Goal: Task Accomplishment & Management: Use online tool/utility

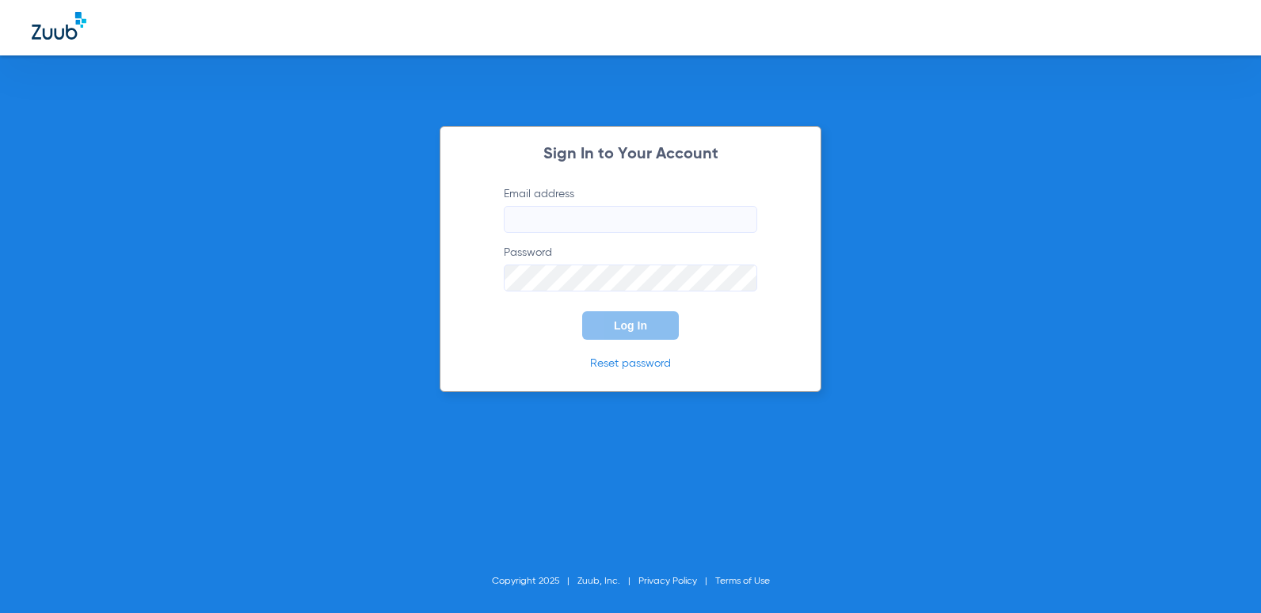
click at [634, 226] on input "Email address" at bounding box center [630, 219] width 253 height 27
type input "[EMAIL_ADDRESS][DOMAIN_NAME]"
click at [582, 311] on button "Log In" at bounding box center [630, 325] width 97 height 29
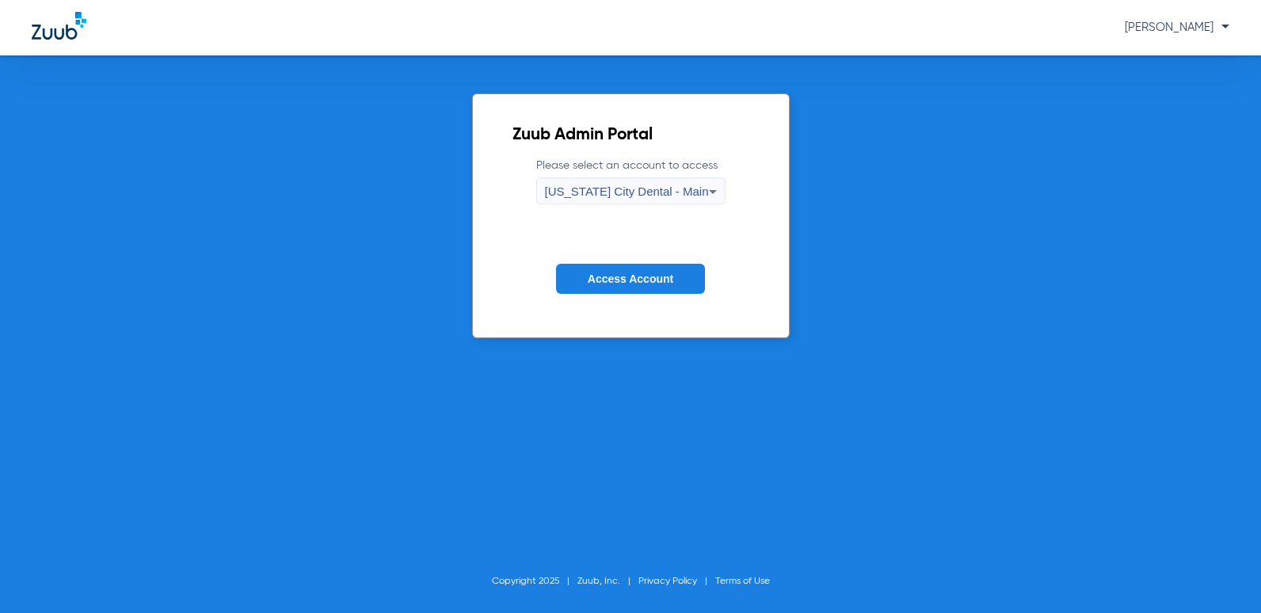
click at [691, 288] on button "Access Account" at bounding box center [630, 279] width 149 height 31
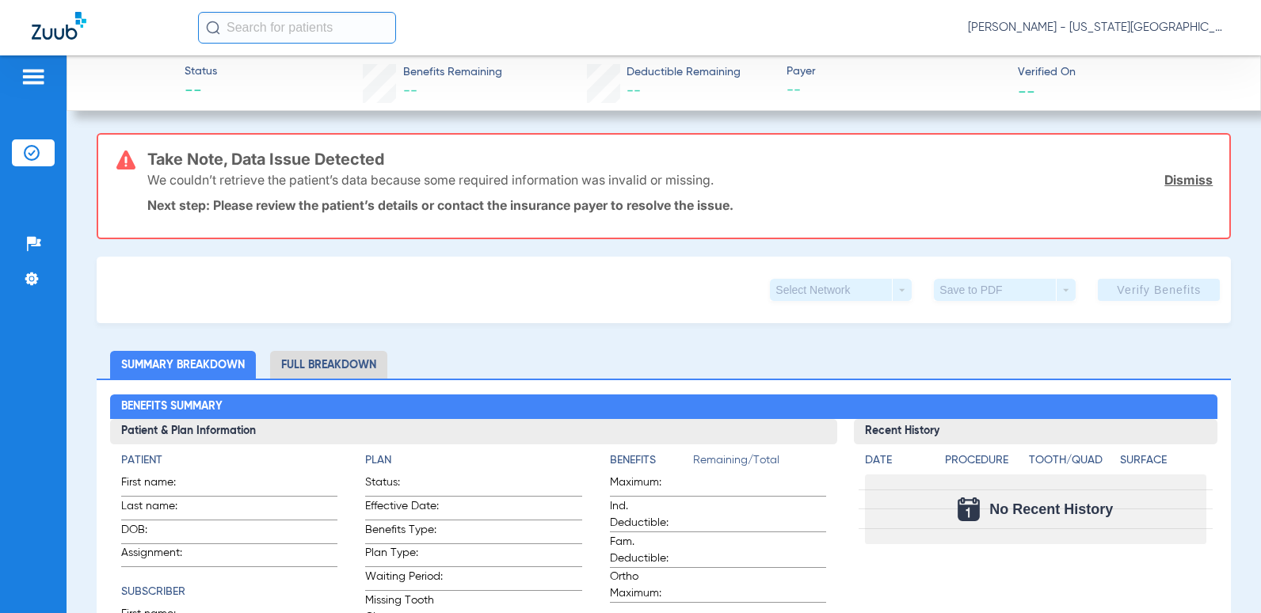
click at [33, 79] on img at bounding box center [33, 76] width 25 height 19
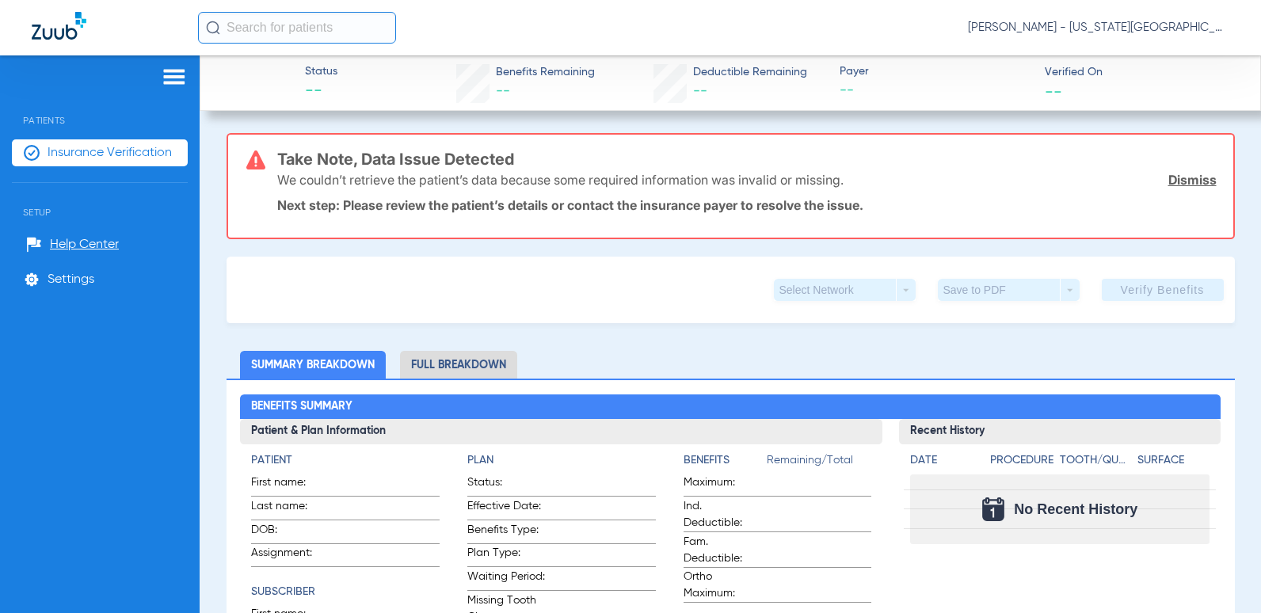
click at [93, 161] on li "Insurance Verification" at bounding box center [100, 152] width 176 height 27
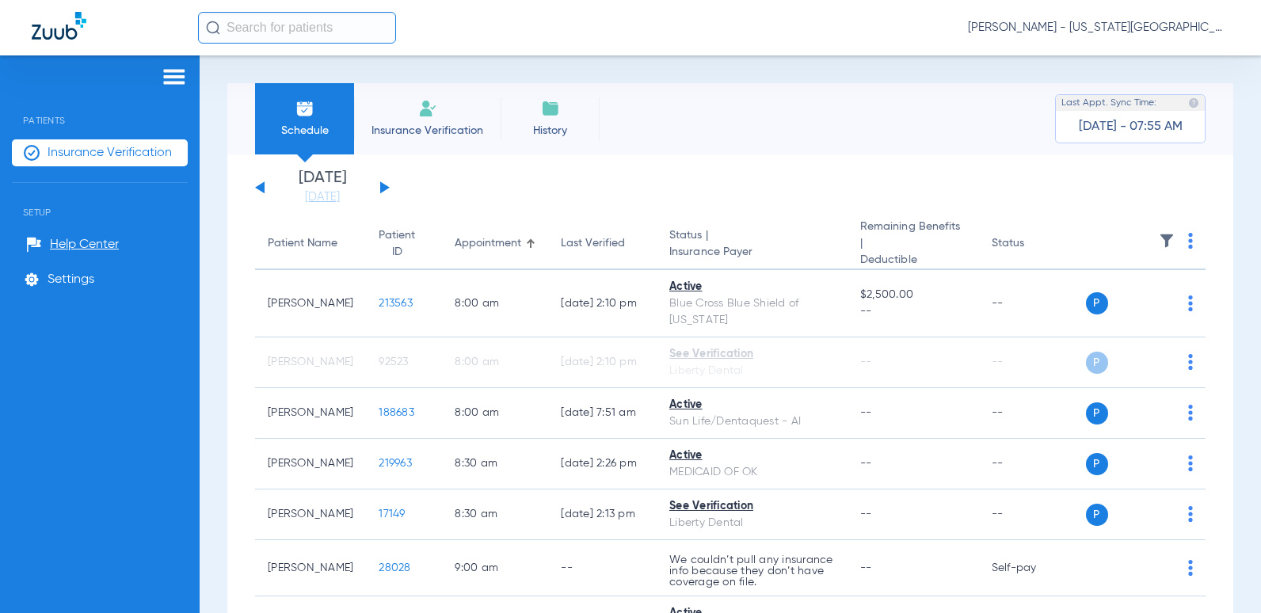
click at [387, 182] on div "[DATE] [DATE] [DATE] [DATE] [DATE] [DATE] [DATE] [DATE] [DATE] [DATE] [DATE] [D…" at bounding box center [322, 187] width 135 height 35
click at [380, 186] on button at bounding box center [385, 187] width 10 height 12
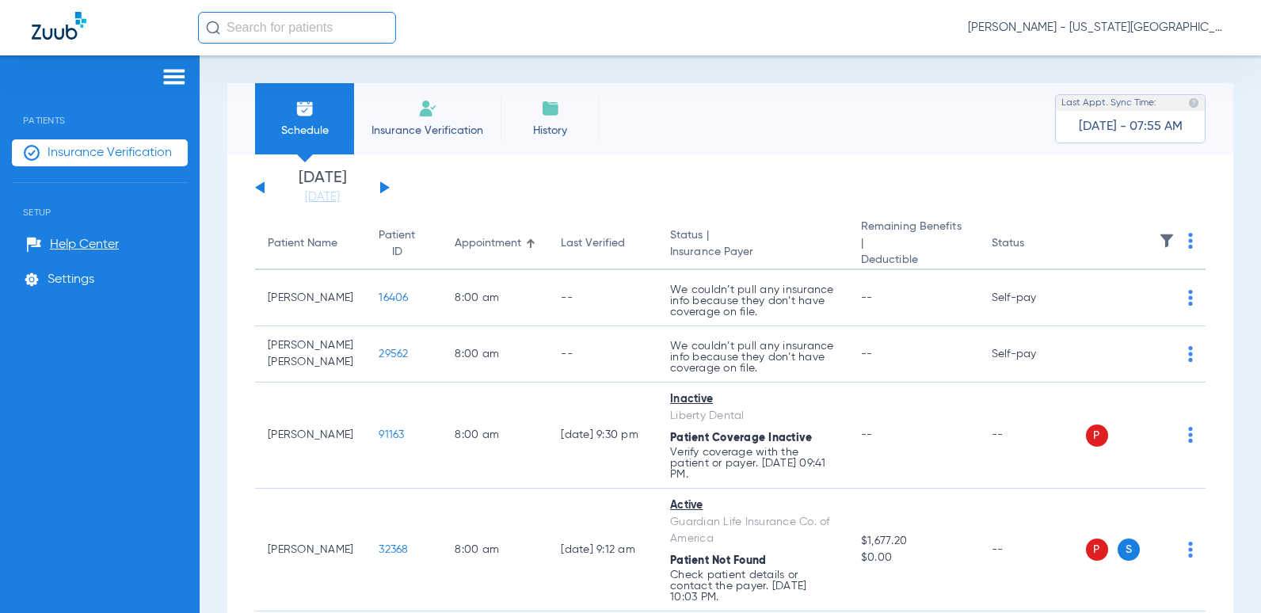
click at [261, 188] on button at bounding box center [260, 187] width 10 height 12
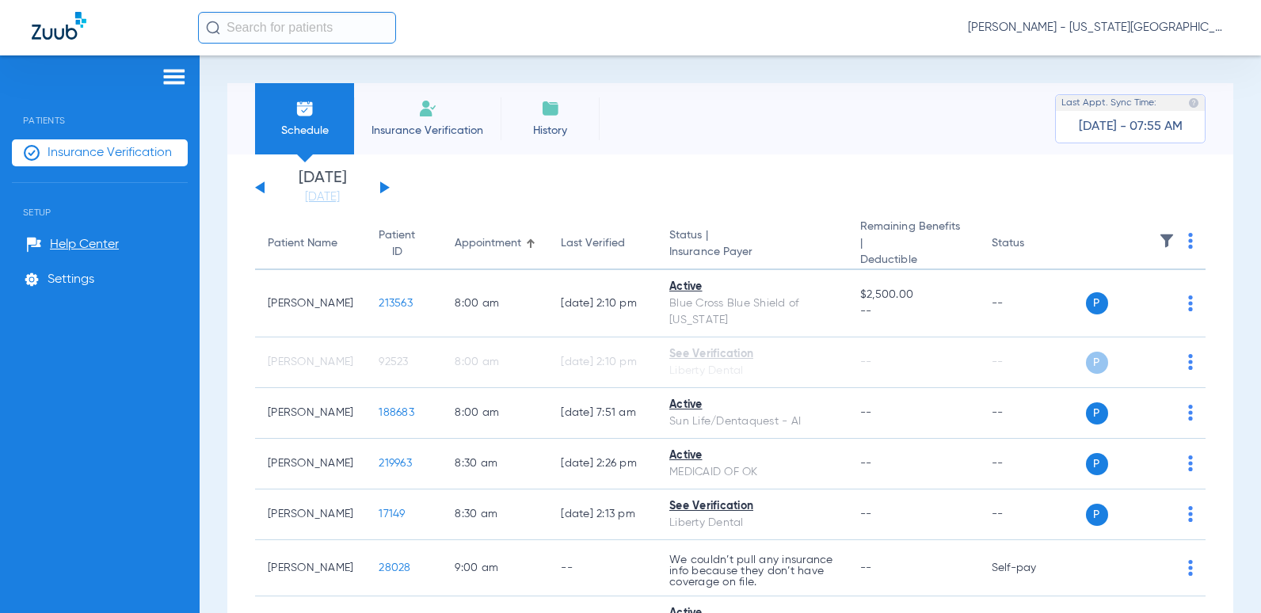
click at [1175, 244] on th at bounding box center [1146, 244] width 120 height 51
click at [1188, 242] on img at bounding box center [1190, 241] width 5 height 16
click at [1153, 240] on div at bounding box center [630, 306] width 1261 height 613
click at [1159, 240] on img at bounding box center [1167, 241] width 16 height 16
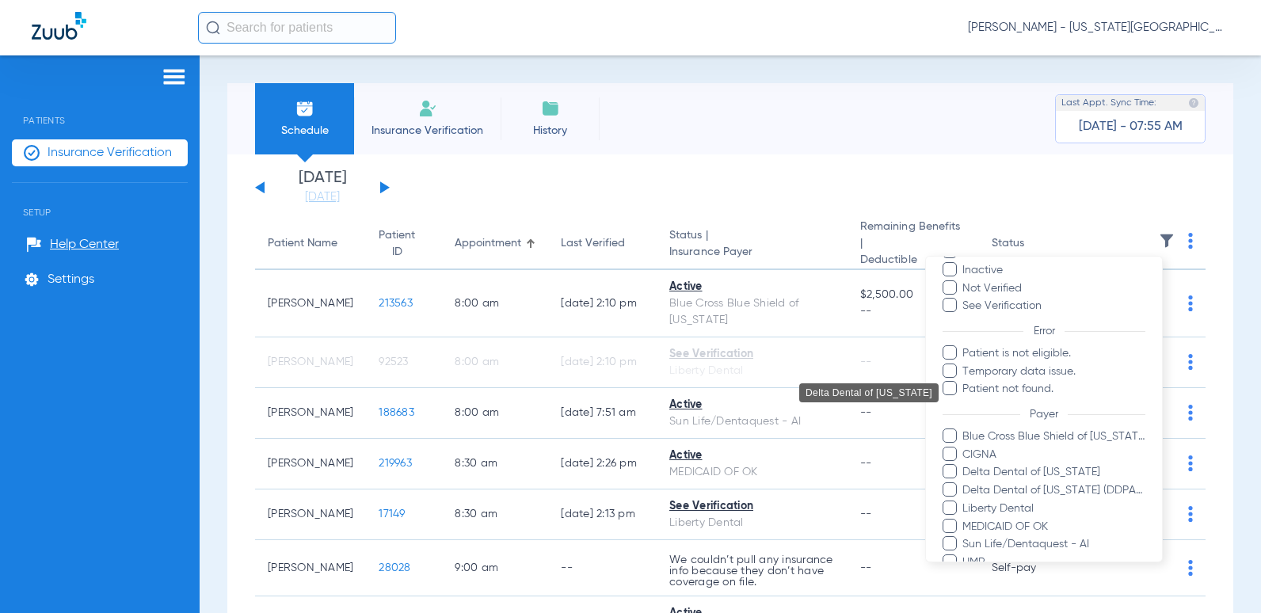
scroll to position [290, 0]
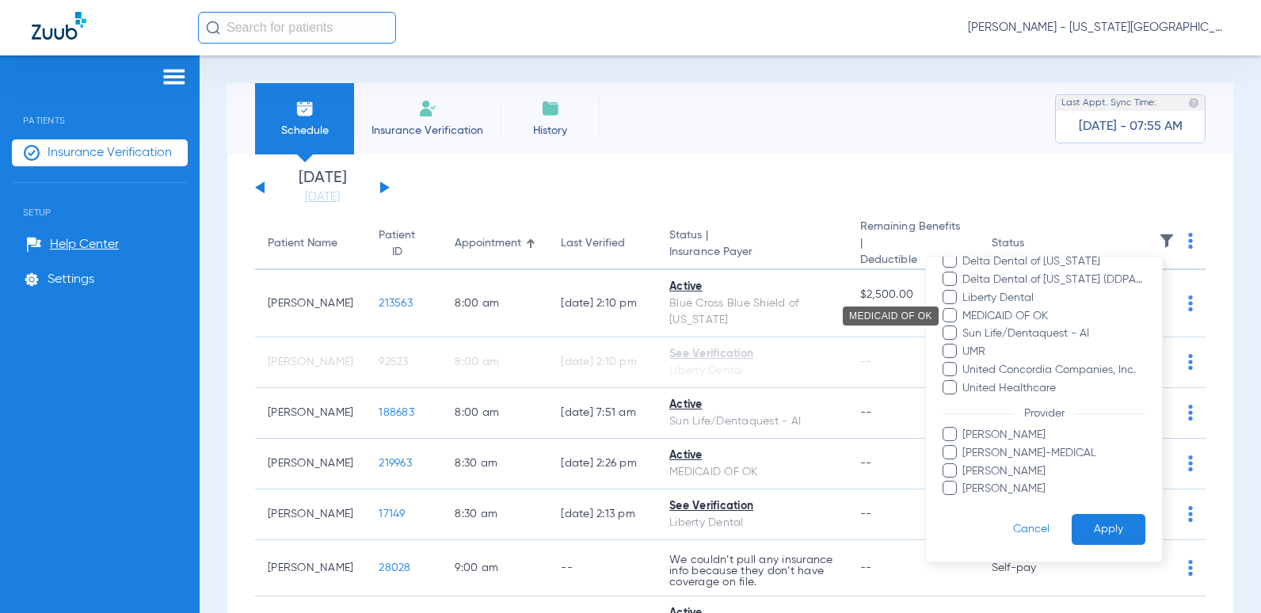
click at [983, 316] on span "MEDICAID OF OK" at bounding box center [1054, 315] width 184 height 17
click at [965, 326] on input "MEDICAID OF OK" at bounding box center [965, 326] width 0 height 0
click at [985, 303] on span "Liberty Dental" at bounding box center [1054, 297] width 184 height 17
click at [965, 308] on input "Liberty Dental" at bounding box center [965, 308] width 0 height 0
click at [993, 331] on span "Sun Life/Dentaquest - AI" at bounding box center [1054, 334] width 184 height 17
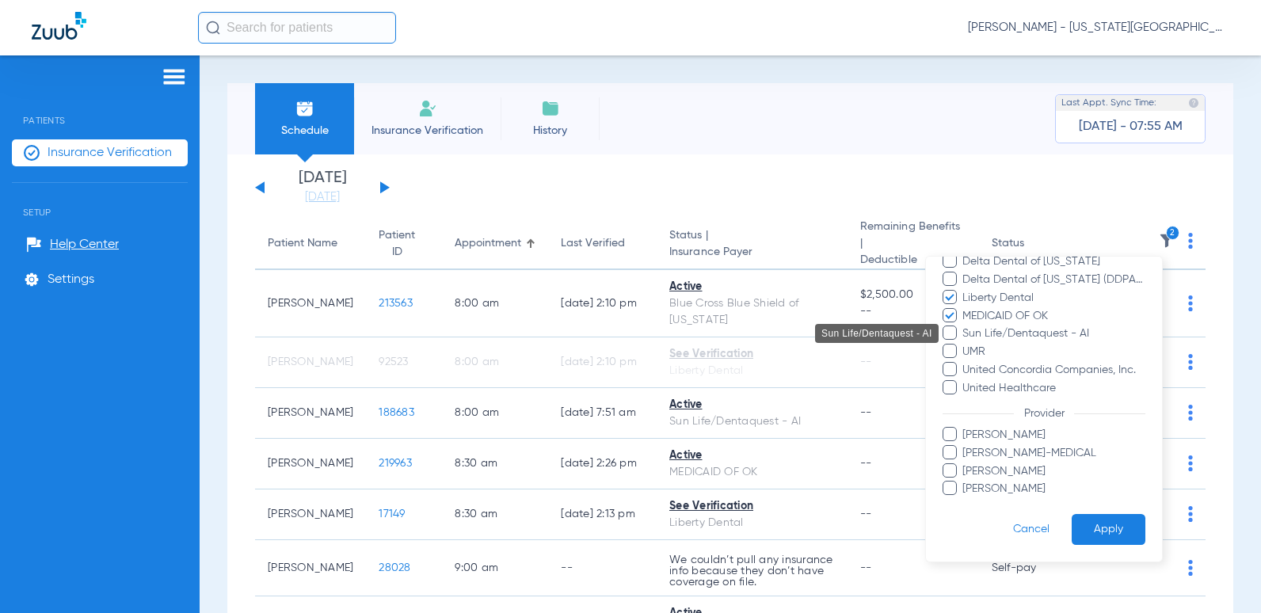
click at [965, 345] on input "Sun Life/Dentaquest - AI" at bounding box center [965, 345] width 0 height 0
click at [1103, 536] on button "Apply" at bounding box center [1109, 529] width 74 height 31
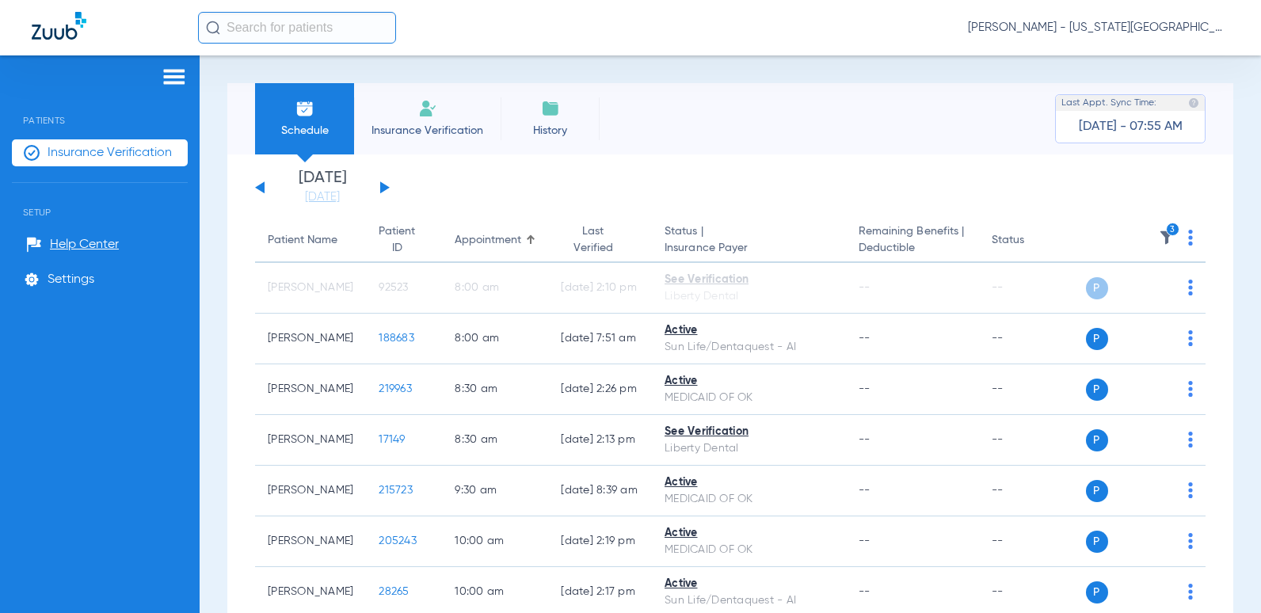
click at [1188, 237] on img at bounding box center [1190, 238] width 5 height 16
click at [1130, 301] on span "Verify All" at bounding box center [1120, 300] width 95 height 11
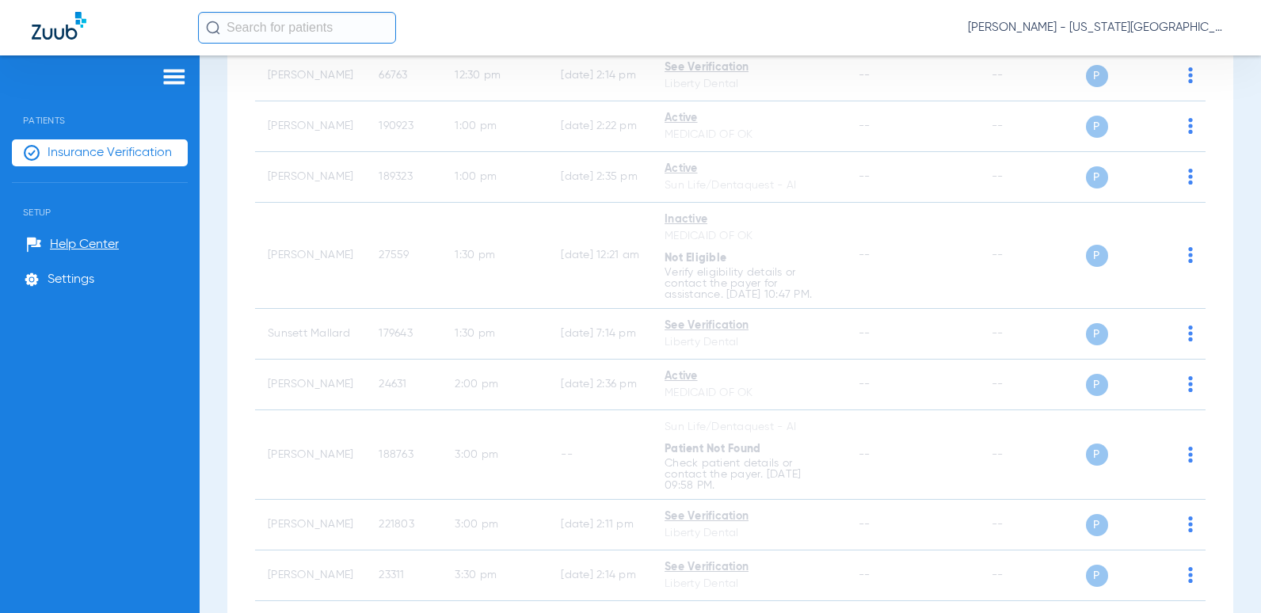
scroll to position [977, 0]
